Goal: Find specific page/section: Find specific page/section

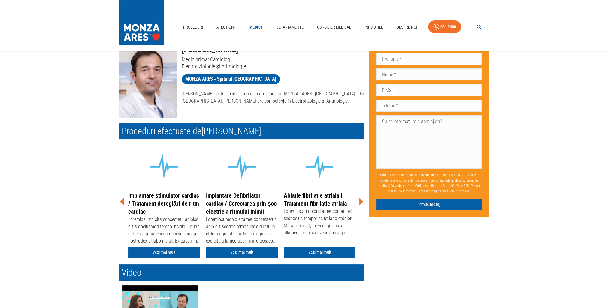
scroll to position [30, 0]
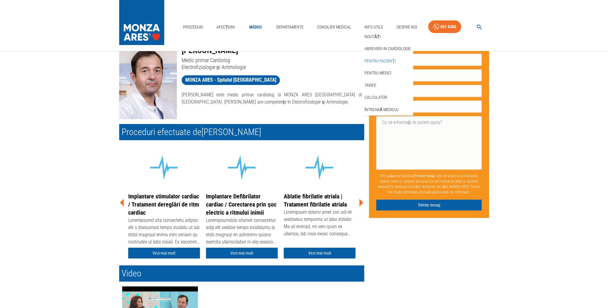
click at [374, 57] on link "Pentru pacienți" at bounding box center [380, 61] width 34 height 10
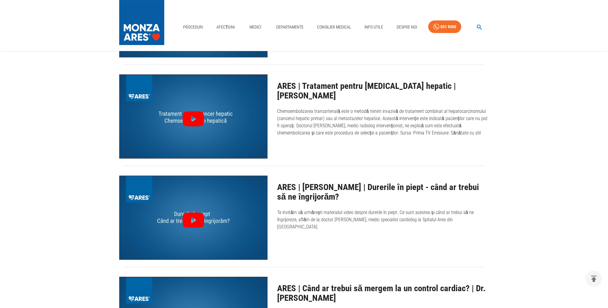
scroll to position [240, 0]
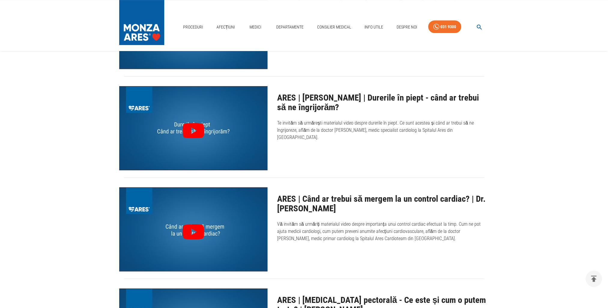
click at [197, 128] on icon at bounding box center [193, 130] width 22 height 15
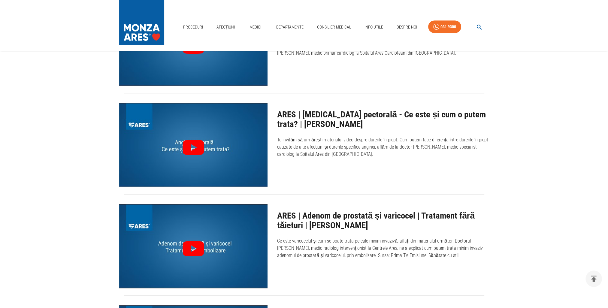
scroll to position [420, 0]
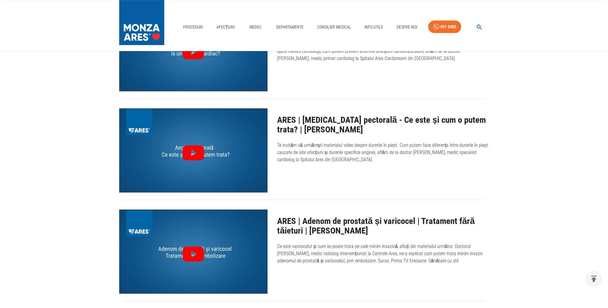
click at [195, 147] on icon at bounding box center [193, 152] width 22 height 15
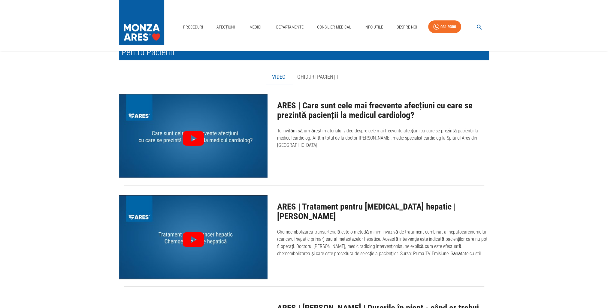
scroll to position [0, 0]
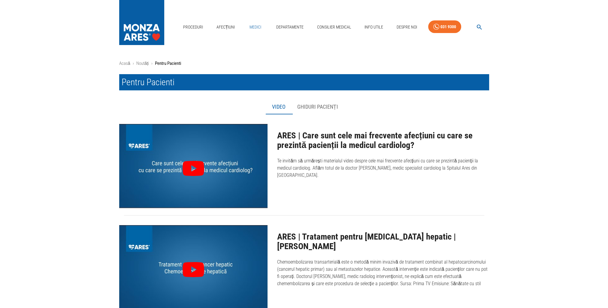
click at [251, 26] on link "Medici" at bounding box center [255, 27] width 19 height 12
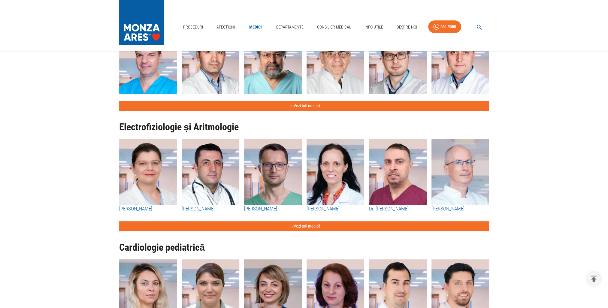
scroll to position [330, 0]
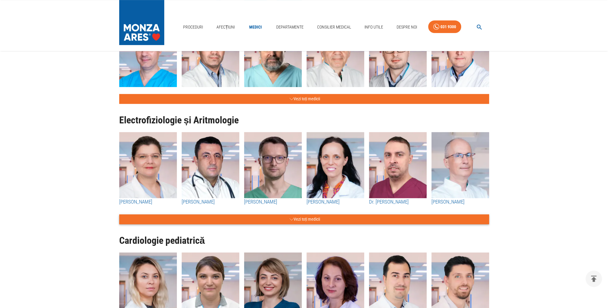
click at [307, 219] on button "Vezi toți medicii" at bounding box center [304, 219] width 370 height 10
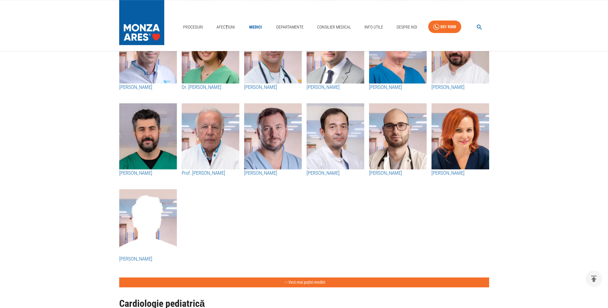
scroll to position [540, 0]
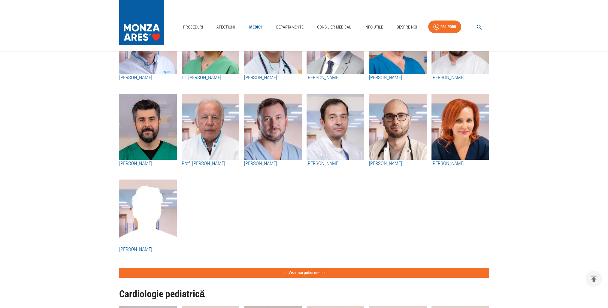
click at [331, 126] on img "button" at bounding box center [335, 127] width 58 height 66
